Goal: Task Accomplishment & Management: Use online tool/utility

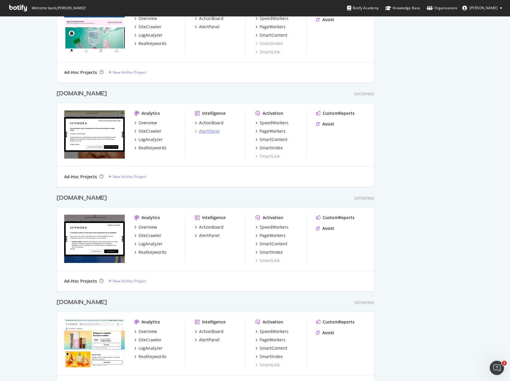
scroll to position [499, 0]
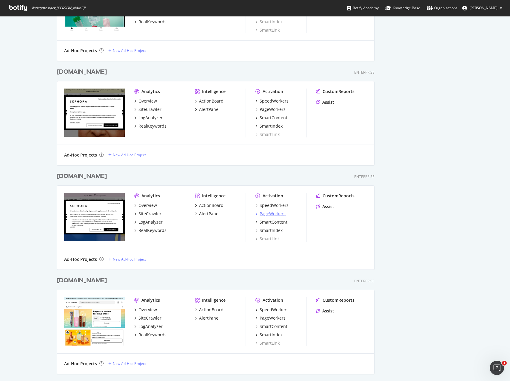
click at [268, 214] on div "PageWorkers" at bounding box center [273, 214] width 26 height 6
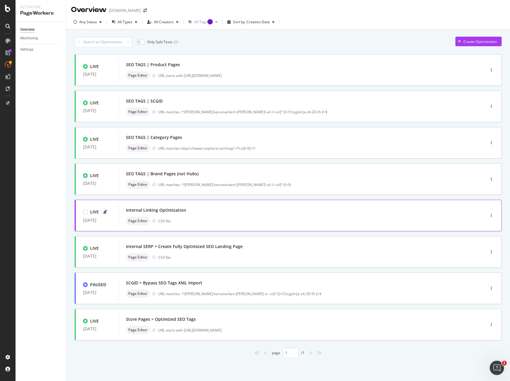
click at [304, 212] on div "Internal Linking Optimization" at bounding box center [293, 210] width 334 height 8
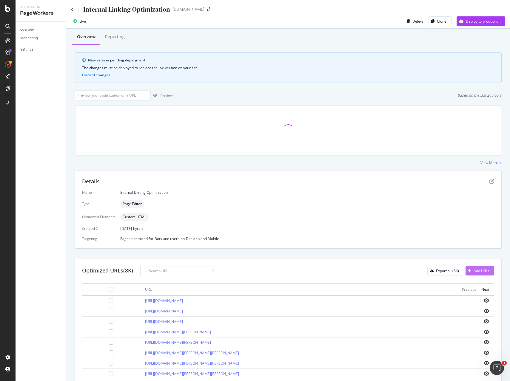
click at [481, 269] on div "Add URLs" at bounding box center [481, 270] width 16 height 5
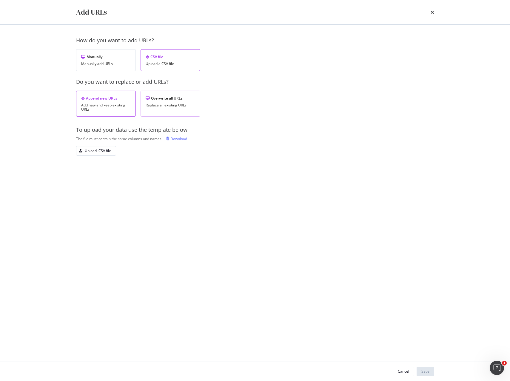
click at [170, 97] on div "Overwrite all URLs" at bounding box center [171, 98] width 50 height 5
click at [99, 149] on div "Upload .CSV file" at bounding box center [98, 150] width 26 height 5
click at [427, 372] on div "Save" at bounding box center [425, 371] width 8 height 5
